Goal: Browse casually: Explore the website without a specific task or goal

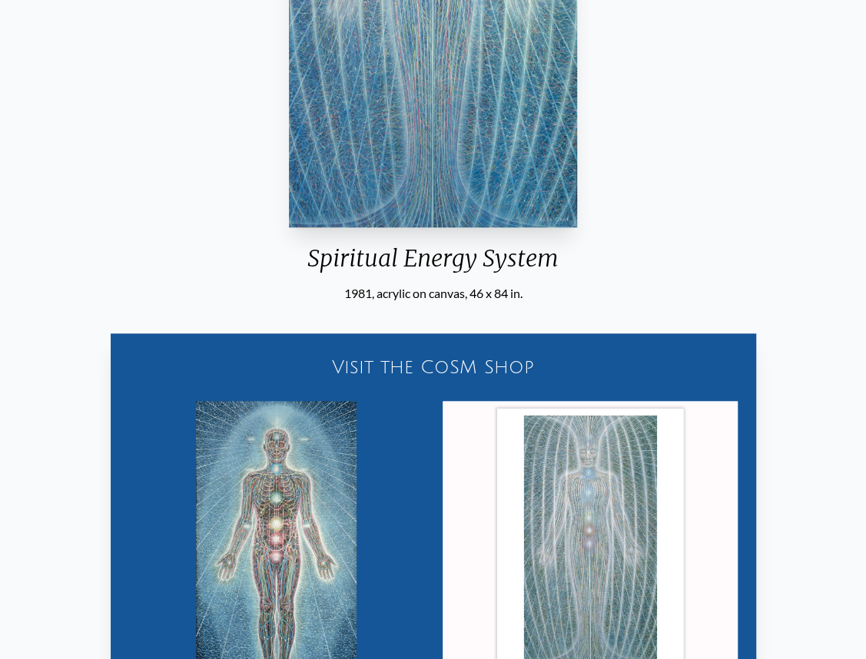
scroll to position [119, 0]
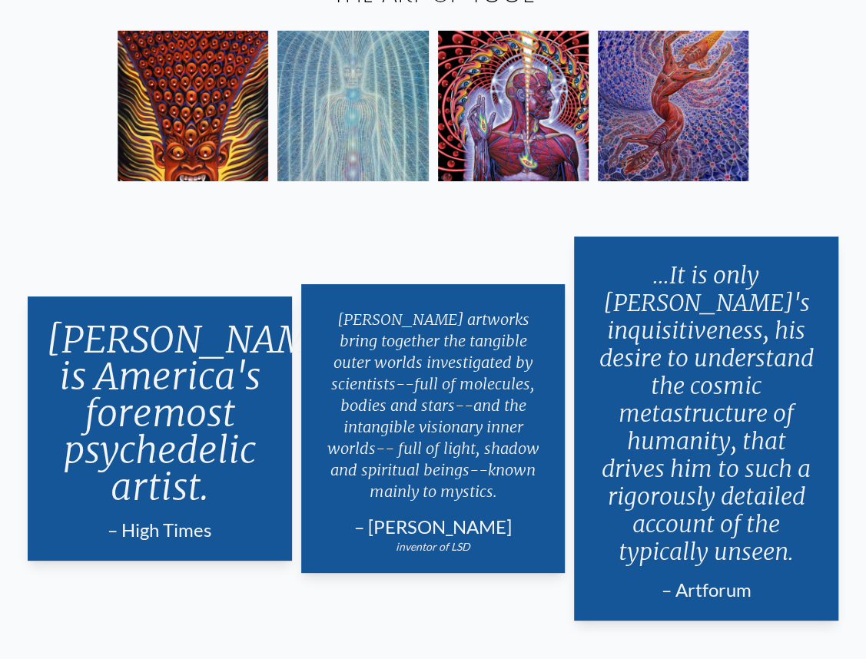
scroll to position [2595, 0]
click at [519, 132] on img at bounding box center [513, 106] width 151 height 151
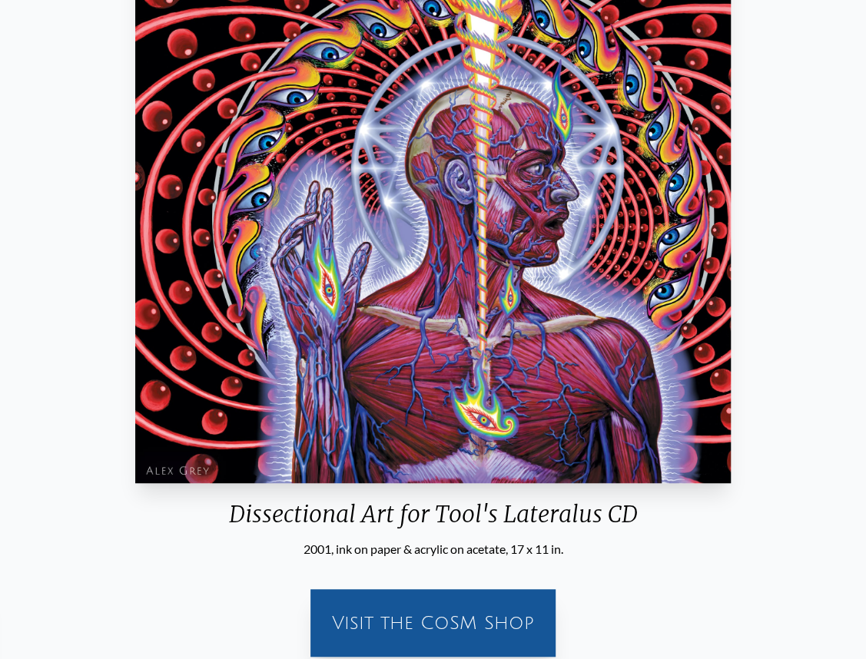
scroll to position [77, 0]
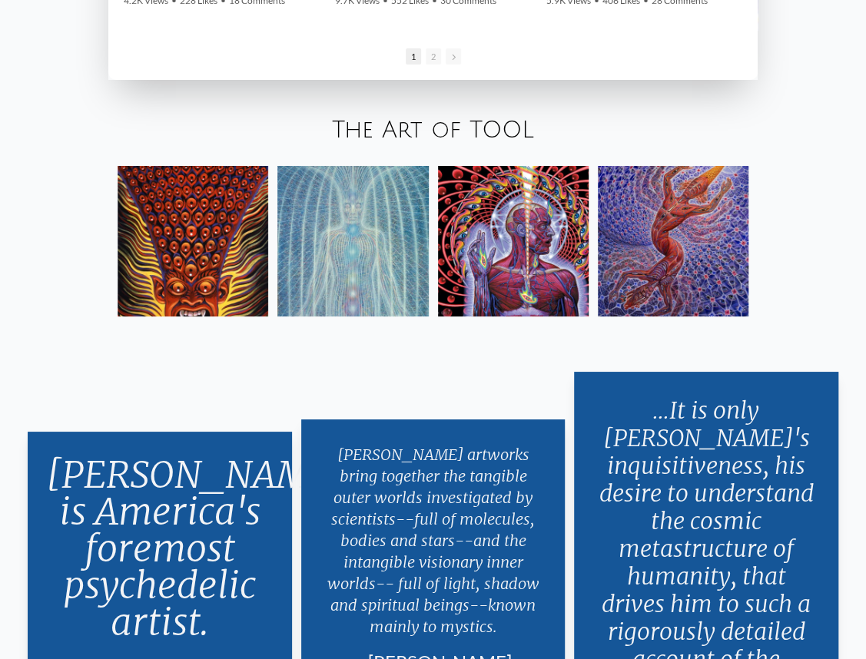
scroll to position [2442, 0]
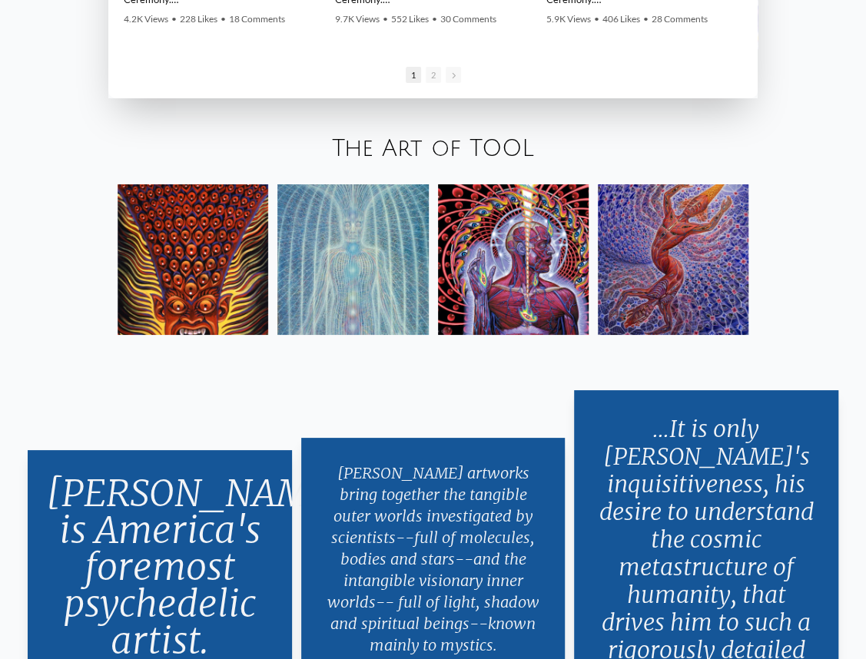
click at [190, 271] on img at bounding box center [193, 259] width 151 height 151
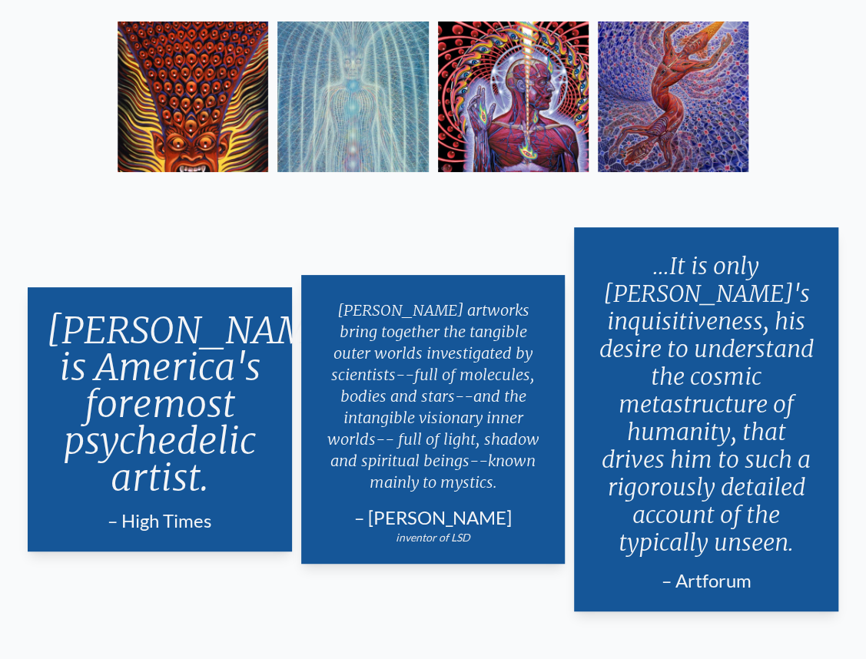
scroll to position [3142, 0]
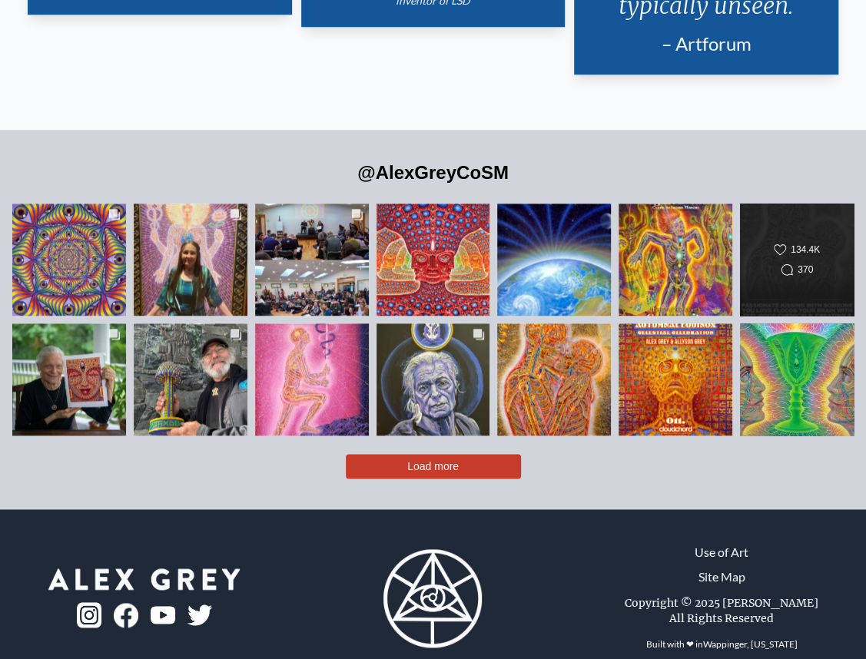
click at [803, 243] on div "134.4K" at bounding box center [805, 250] width 29 height 14
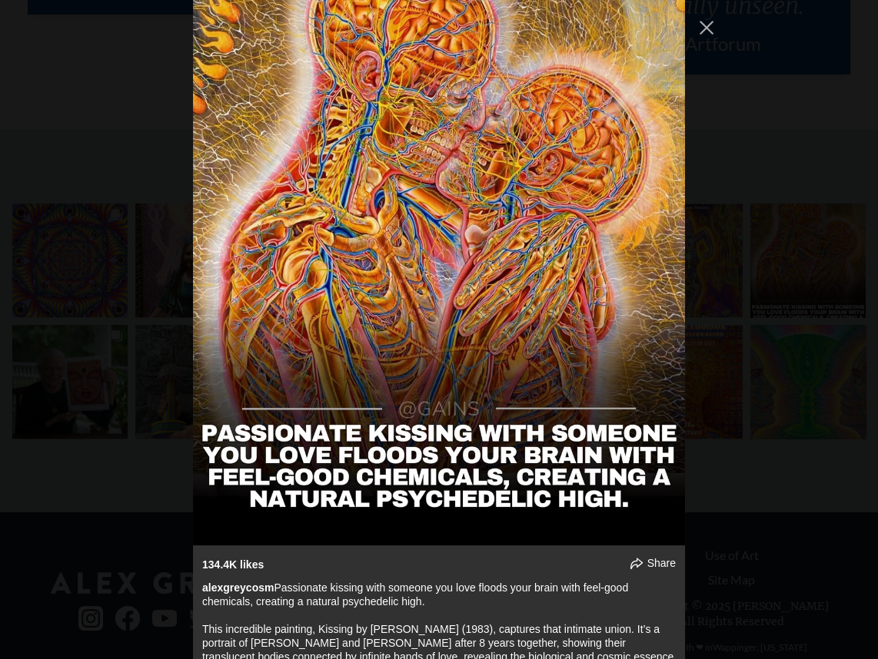
scroll to position [1778, 0]
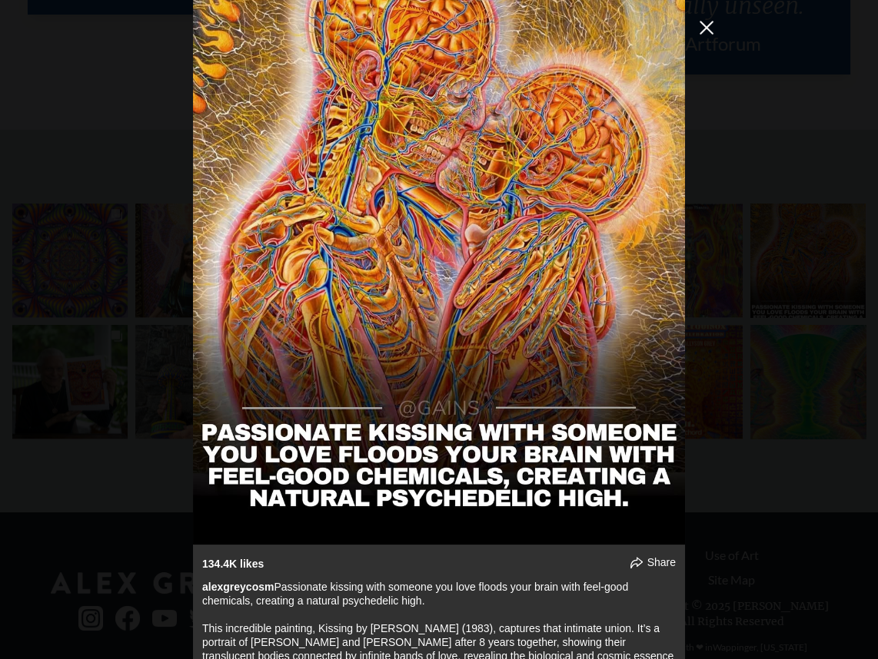
click at [709, 30] on button "Close Instagram Feed Popup" at bounding box center [706, 27] width 25 height 25
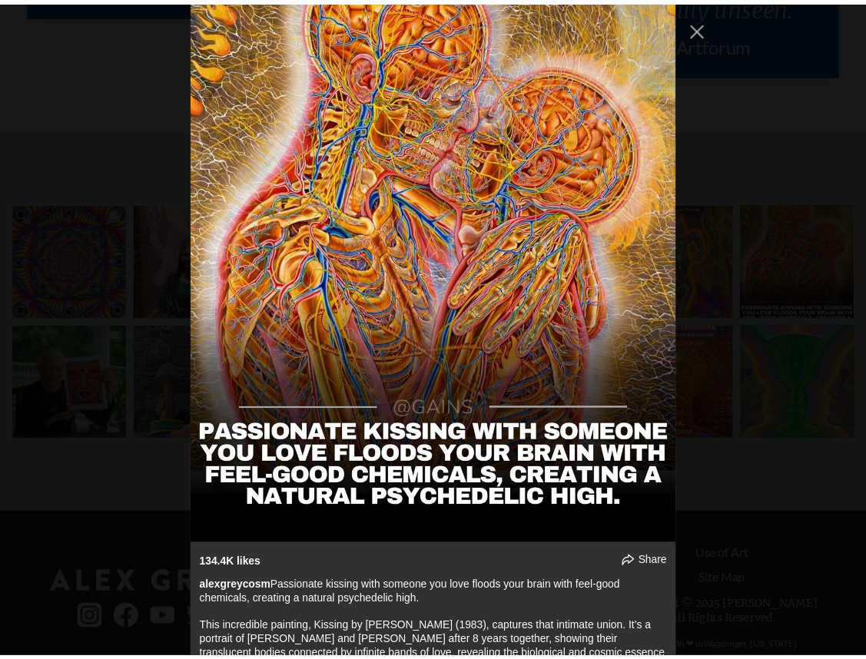
scroll to position [3142, 0]
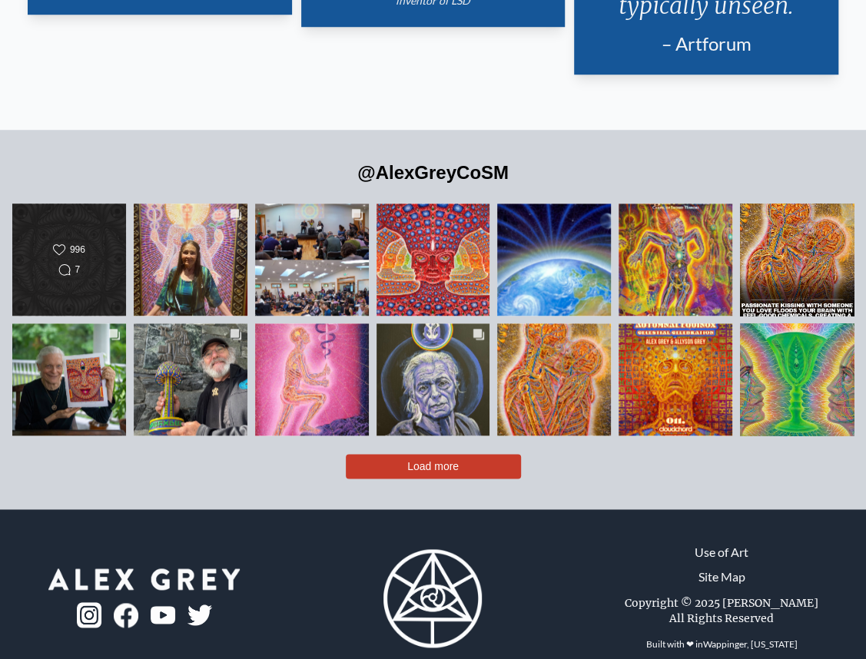
click at [61, 257] on div "Likes Count 996 Comments Count 7 🌀 Buy 2, Get 1 FREE! Visionary Posters by Alex…" at bounding box center [69, 260] width 115 height 114
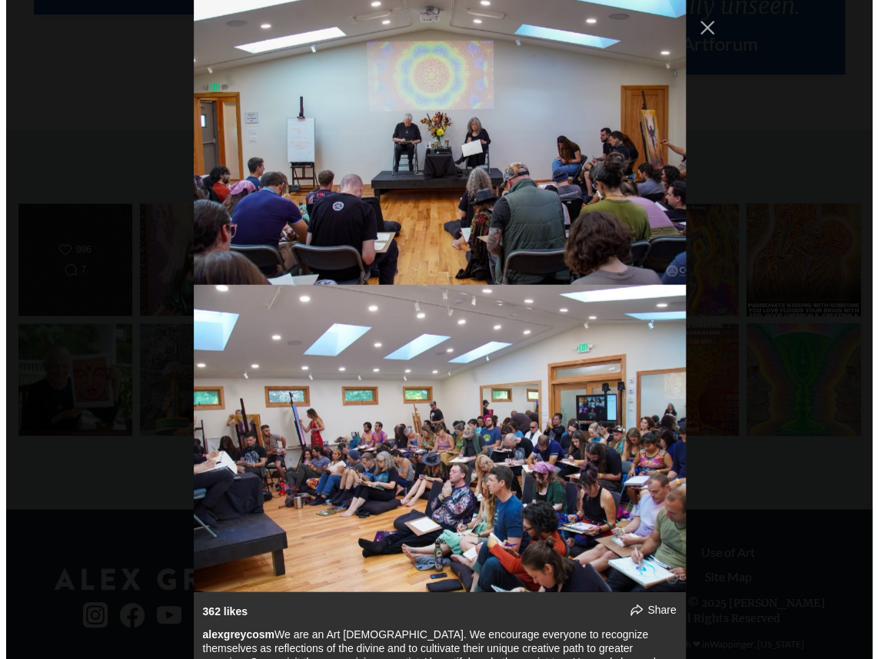
scroll to position [0, 0]
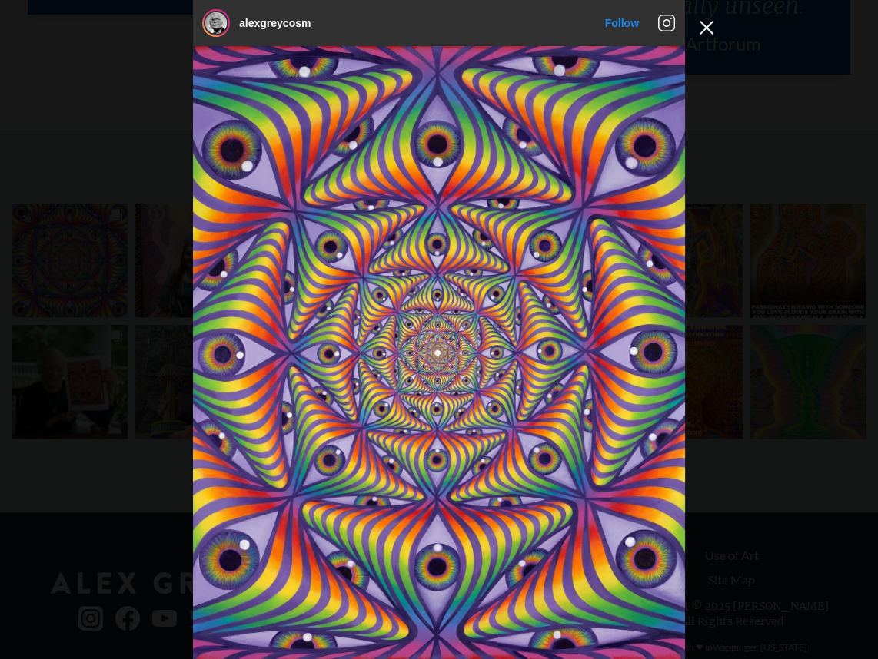
click at [699, 25] on button "Close Instagram Feed Popup" at bounding box center [706, 27] width 25 height 25
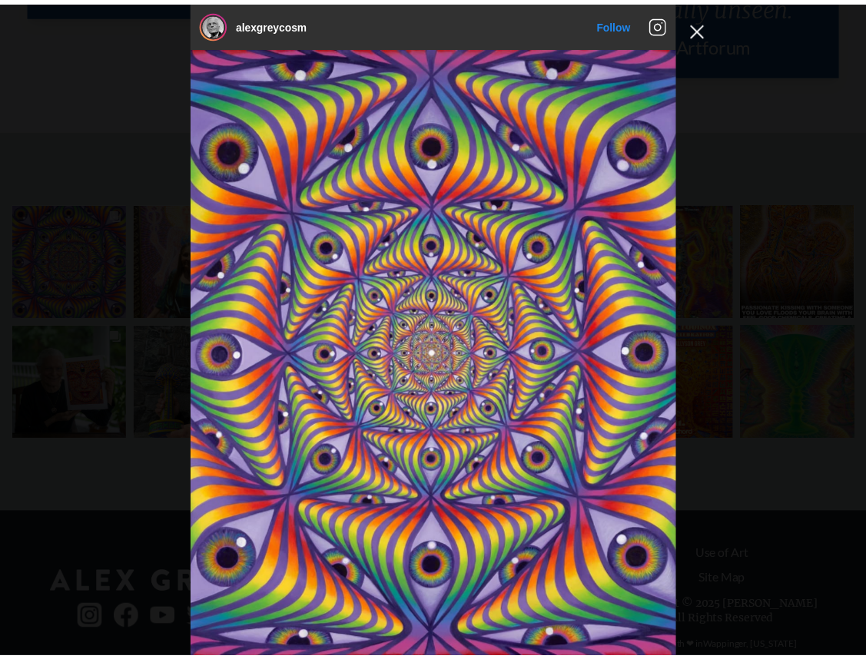
scroll to position [3142, 0]
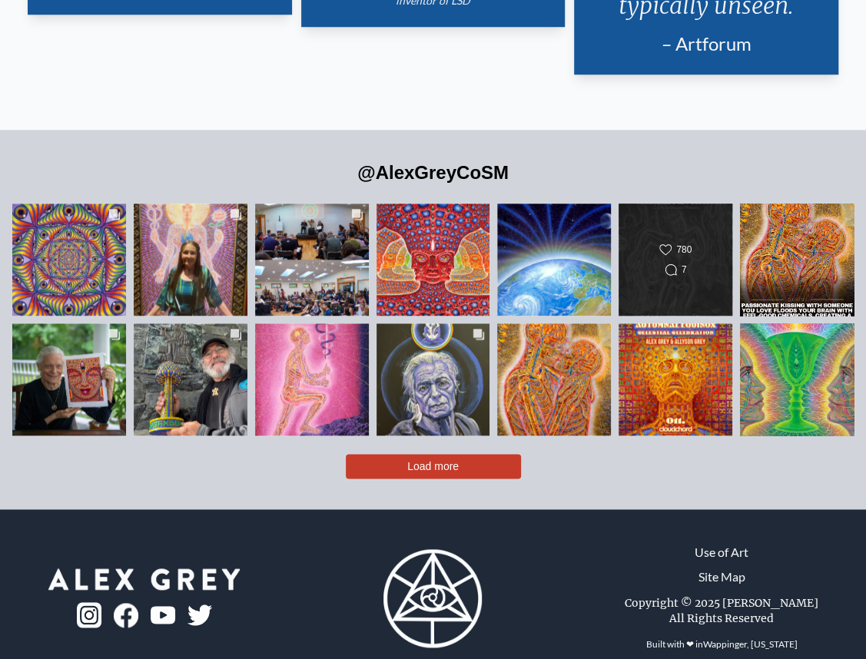
click at [672, 237] on div "Likes Count 780 Comments Count 7 August Theme of the Month: Community What’s ha…" at bounding box center [675, 260] width 92 height 46
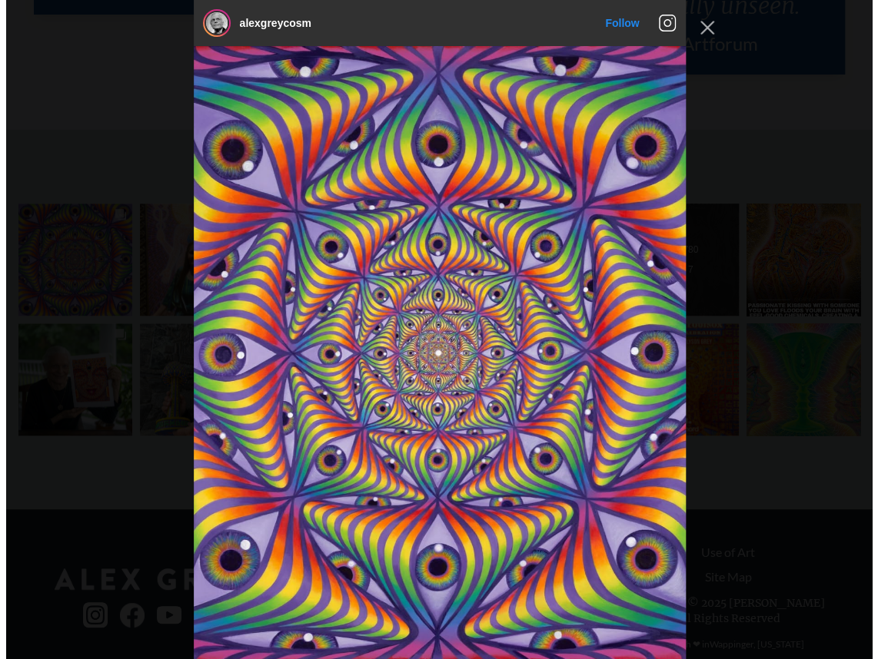
scroll to position [3109, 0]
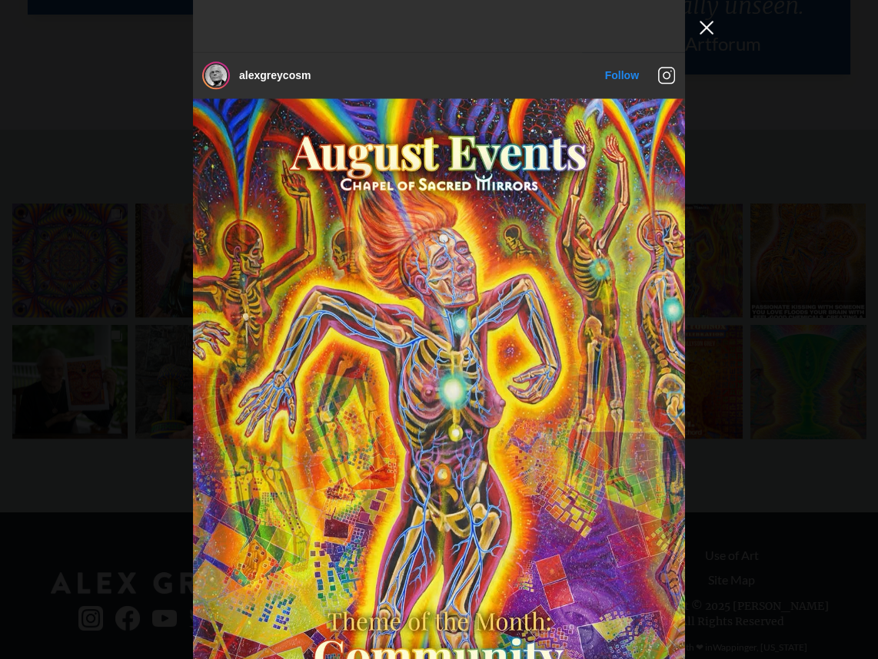
click at [702, 28] on button "Close Instagram Feed Popup" at bounding box center [706, 27] width 25 height 25
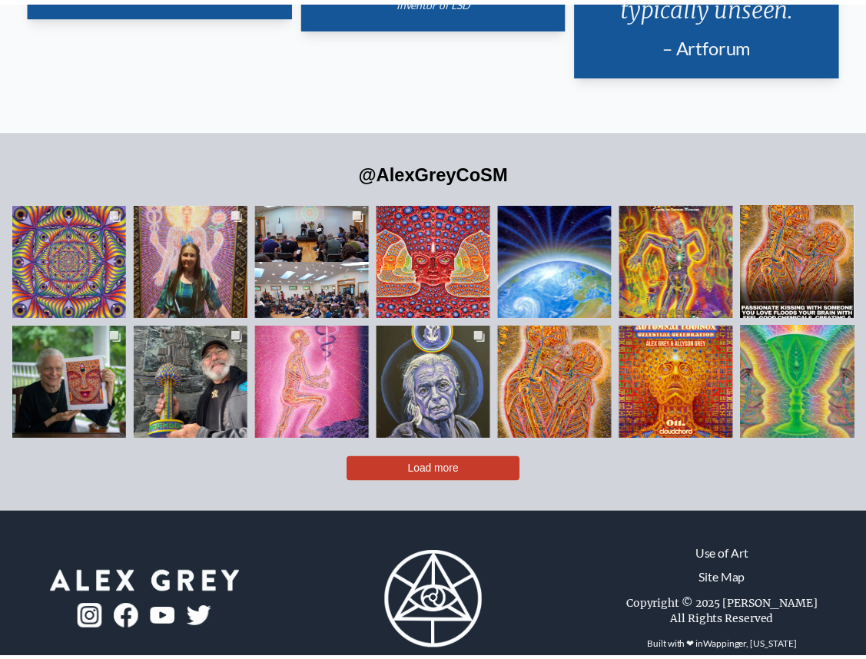
scroll to position [3142, 0]
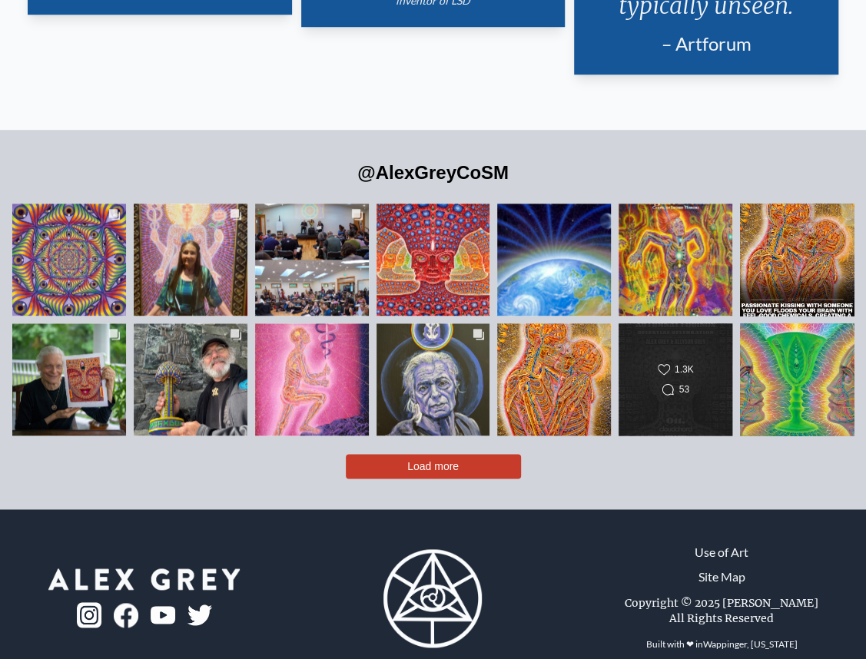
click at [686, 383] on div "53" at bounding box center [684, 390] width 10 height 14
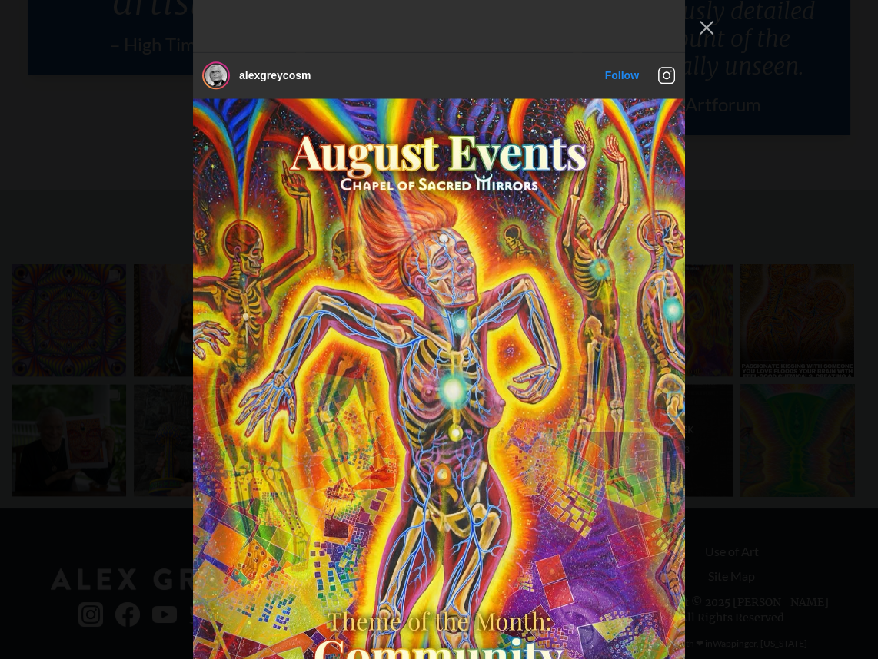
scroll to position [7758, 0]
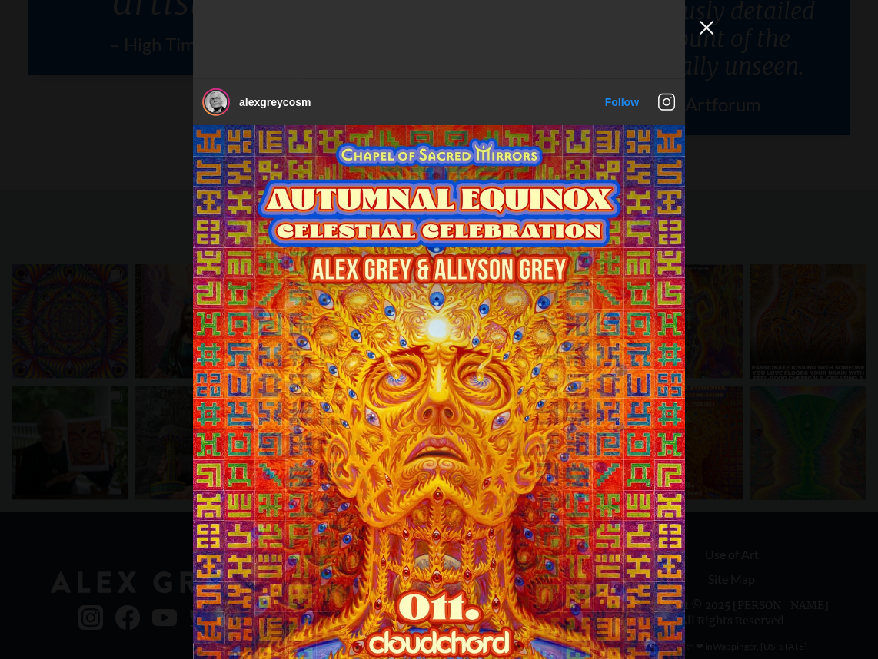
click at [710, 32] on button "Close Instagram Feed Popup" at bounding box center [706, 27] width 25 height 25
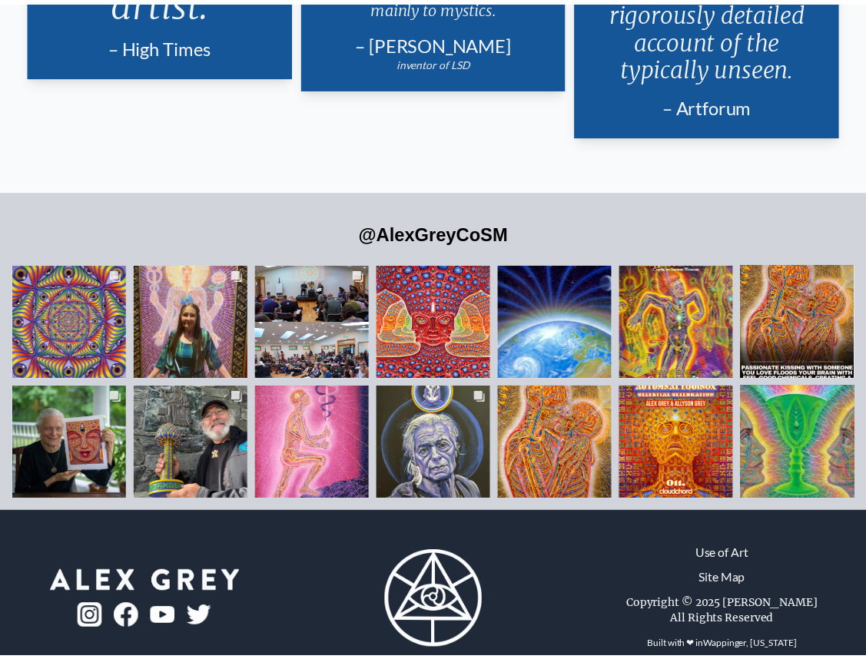
scroll to position [3080, 0]
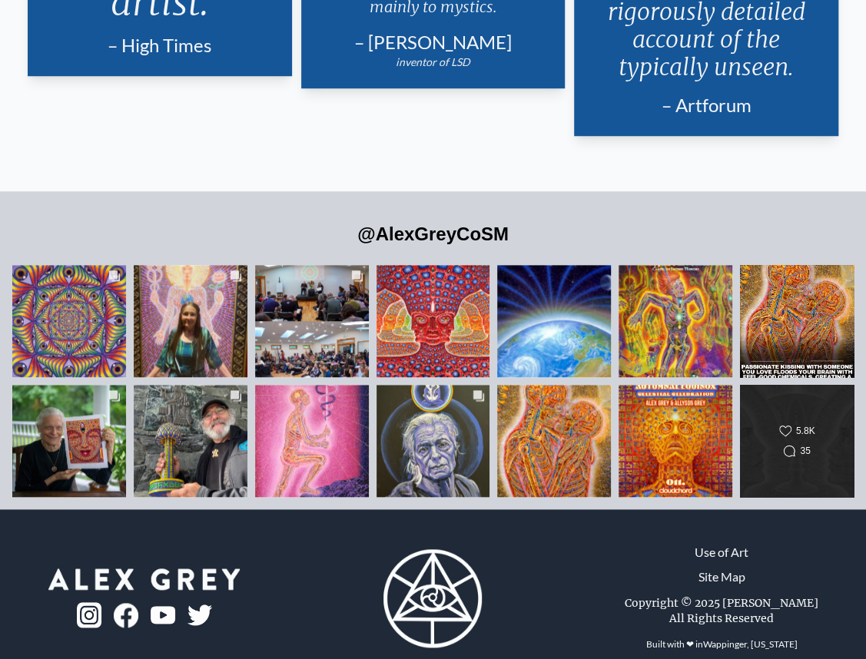
click at [819, 424] on div "Likes Count 5.8K" at bounding box center [797, 431] width 92 height 14
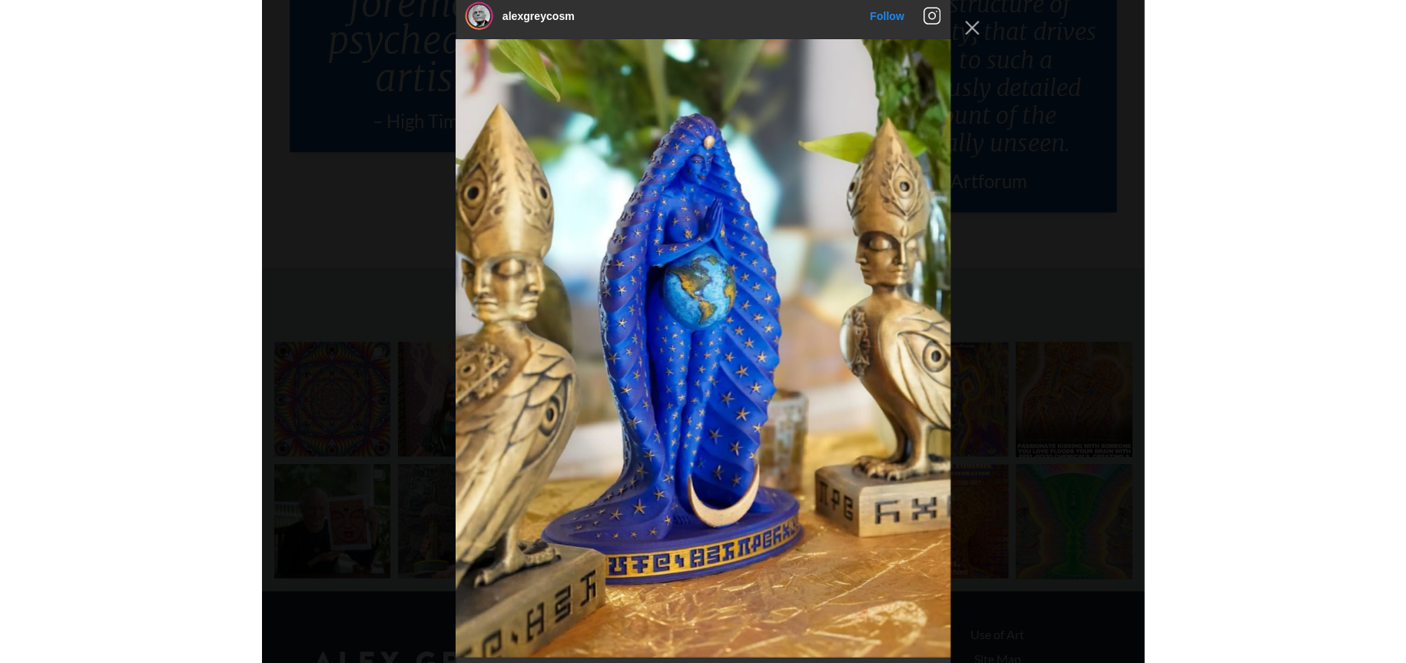
scroll to position [3171, 0]
